Goal: Use online tool/utility: Utilize a website feature to perform a specific function

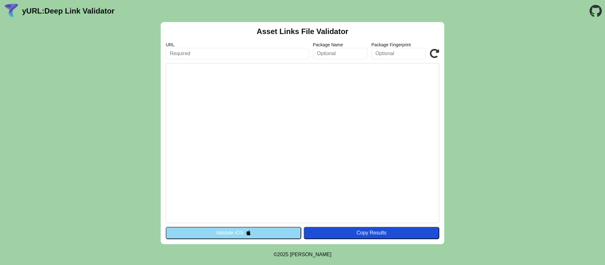
click at [190, 58] on input "text" at bounding box center [237, 53] width 143 height 11
paste input "https://83d4346c7f92.ngrok-free.app/.well-known/assetlinks.json"
type input "https://83d4346c7f92.ngrok-free.app/"
click at [338, 57] on input "text" at bounding box center [340, 53] width 55 height 11
paste input "revivesharing.com"
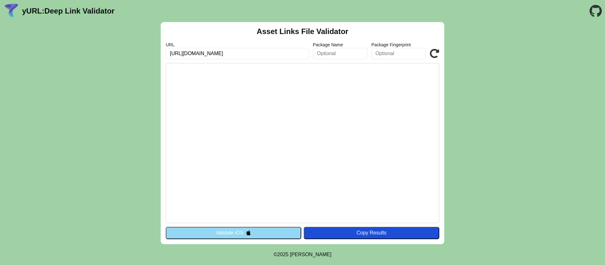
type input "revivesharing.com"
click at [354, 230] on div "Copy Results" at bounding box center [371, 233] width 129 height 6
click at [278, 49] on input "https://83d4346c7f92.ngrok-free.app/" at bounding box center [237, 53] width 143 height 11
click at [277, 52] on input "https://83d4346c7f92.ngrok-free.app/" at bounding box center [237, 53] width 143 height 11
click at [293, 53] on input "https://83d4346c7f92.ngrok-free.app/" at bounding box center [237, 53] width 143 height 11
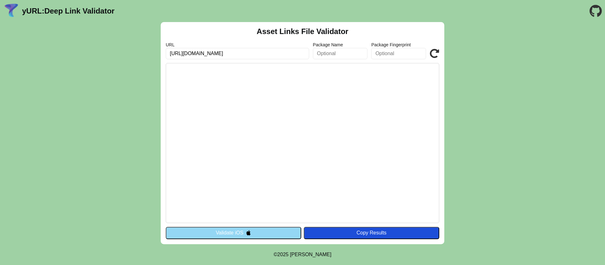
paste input ".well-known/assetlinks.json"
type input "[URL][DOMAIN_NAME]"
click at [337, 93] on pre at bounding box center [303, 143] width 274 height 160
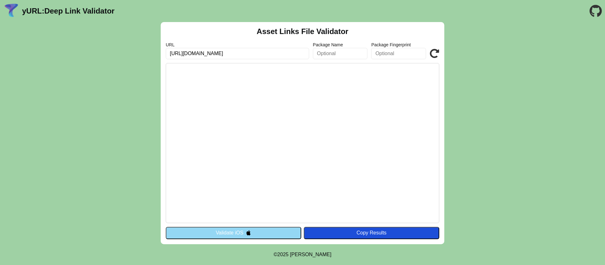
click at [356, 230] on div "Copy Results" at bounding box center [371, 233] width 129 height 6
click at [436, 53] on icon at bounding box center [434, 53] width 9 height 9
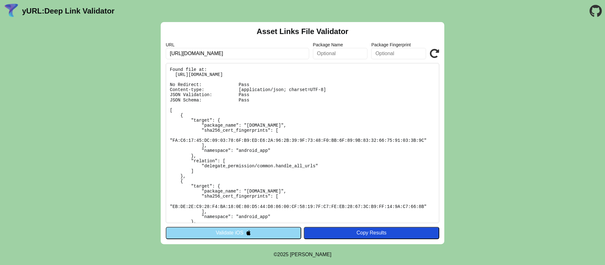
click at [182, 89] on pre "Found file at: [URL][DOMAIN_NAME] No Redirect: Pass Content-type: [application/…" at bounding box center [303, 143] width 274 height 160
copy pre "Content-type: [application/json; charset=UTF-8]"
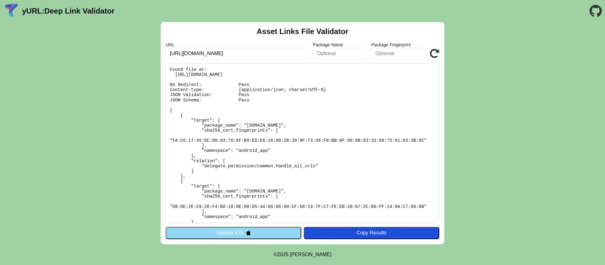
click at [295, 55] on input "[URL][DOMAIN_NAME]" at bounding box center [237, 53] width 143 height 11
paste input "[DOMAIN_NAME][URL]"
type input "[URL][DOMAIN_NAME]"
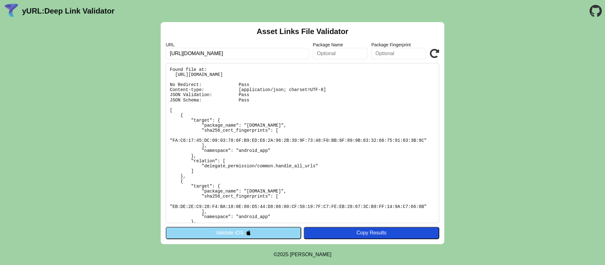
click at [356, 235] on div "Copy Results" at bounding box center [371, 233] width 129 height 6
click at [436, 51] on icon at bounding box center [434, 53] width 9 height 9
click at [255, 56] on input "https://find-app-backend.stage.eugeniuses.com/.well-known/apple-app-site-associ…" at bounding box center [237, 53] width 143 height 11
paste input "83d4346c7f92.ngrok-free.app/.well-known/assetlinks.js"
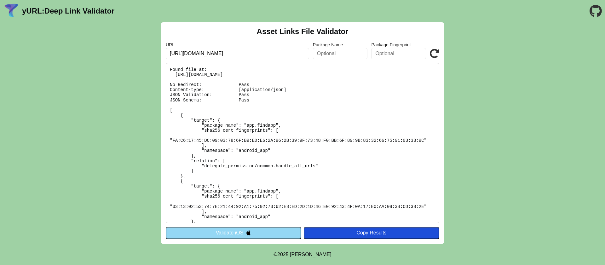
type input "[URL][DOMAIN_NAME]"
click at [436, 53] on icon at bounding box center [434, 53] width 9 height 9
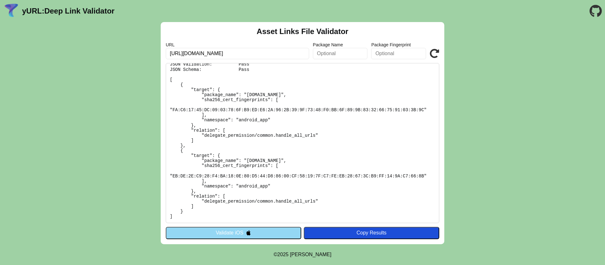
click at [260, 54] on input "[URL][DOMAIN_NAME]" at bounding box center [237, 53] width 143 height 11
drag, startPoint x: 260, startPoint y: 54, endPoint x: 146, endPoint y: 58, distance: 113.9
click at [146, 58] on div "Asset Links File Validator URL [URL][DOMAIN_NAME] Package Name Package Fingerpr…" at bounding box center [302, 133] width 605 height 222
paste input "app.soulfi.de"
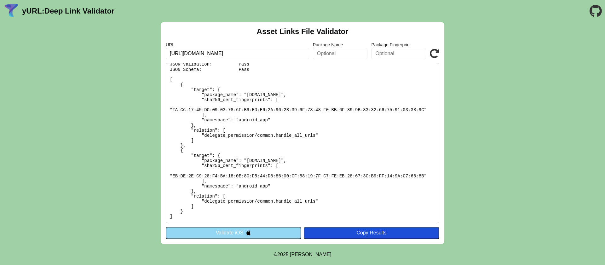
type input "https://app.soulfi.de/.well-known/assetlinks.json"
click at [433, 54] on icon at bounding box center [434, 53] width 9 height 9
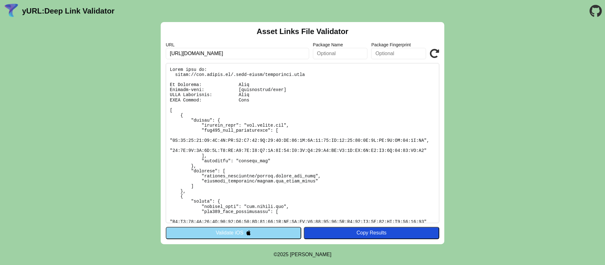
click at [435, 55] on icon at bounding box center [434, 53] width 9 height 9
click at [333, 95] on pre at bounding box center [303, 143] width 274 height 160
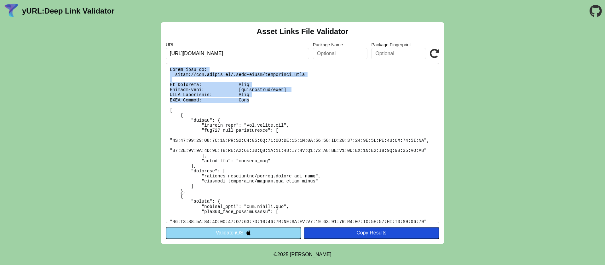
drag, startPoint x: 257, startPoint y: 99, endPoint x: 152, endPoint y: 67, distance: 109.6
click at [152, 67] on div "Asset Links File Validator URL [URL][DOMAIN_NAME] Package Name Package Fingerpr…" at bounding box center [302, 133] width 605 height 222
copy pre "Found file at: [URL][DOMAIN_NAME] No Redirect: Pass Content-type: [application/…"
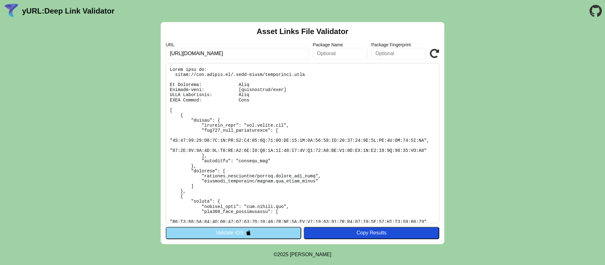
click at [275, 57] on input "[URL][DOMAIN_NAME]" at bounding box center [237, 53] width 143 height 11
paste input "[DOMAIN_NAME]"
type input "[URL][DOMAIN_NAME]"
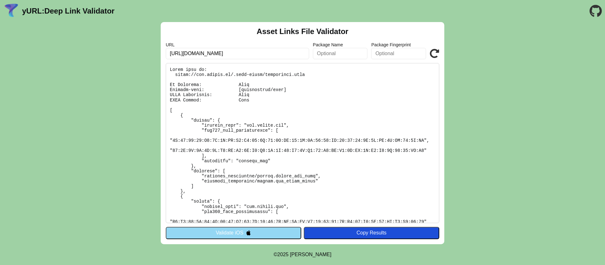
click at [434, 52] on icon at bounding box center [434, 53] width 9 height 9
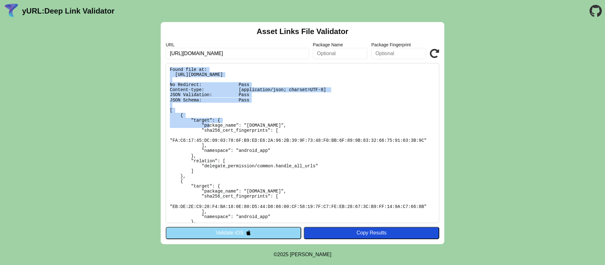
drag, startPoint x: 257, startPoint y: 99, endPoint x: 155, endPoint y: 69, distance: 105.5
click at [155, 69] on div "Asset Links File Validator URL [URL][DOMAIN_NAME] Package Name Package Fingerpr…" at bounding box center [302, 133] width 605 height 222
copy pre "Found file at: [URL][DOMAIN_NAME] No Redirect: Pass Content-type: [application/…"
